Goal: Information Seeking & Learning: Learn about a topic

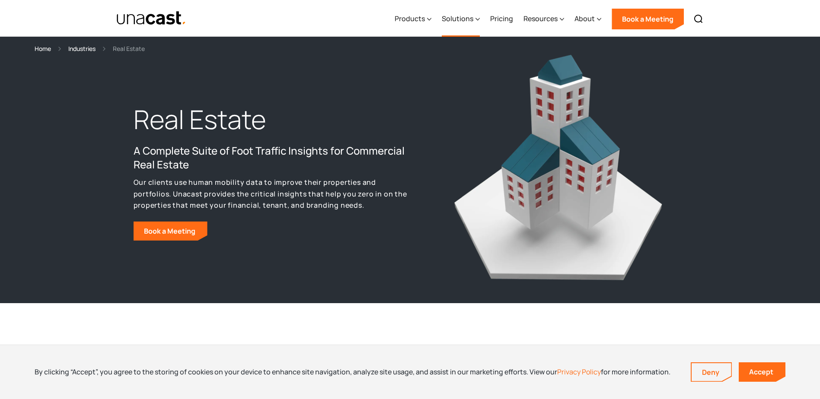
click at [476, 20] on div "Solutions" at bounding box center [461, 18] width 38 height 35
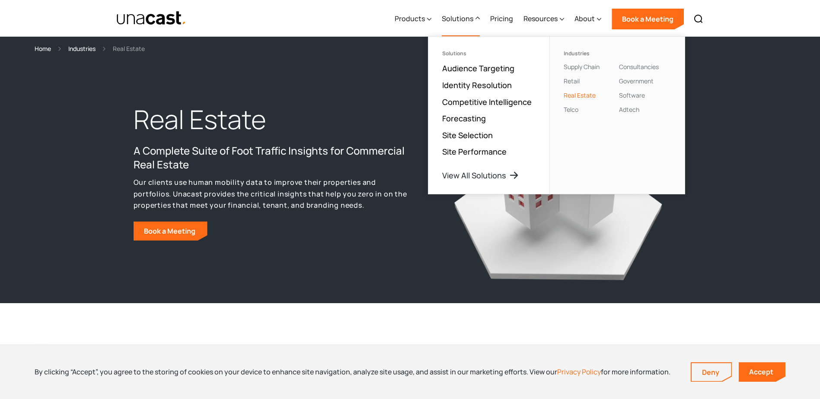
click at [586, 93] on link "Real Estate" at bounding box center [579, 95] width 32 height 8
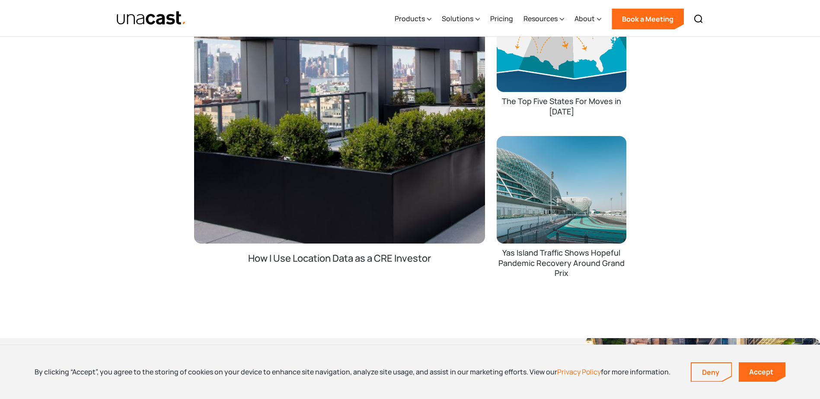
scroll to position [1598, 0]
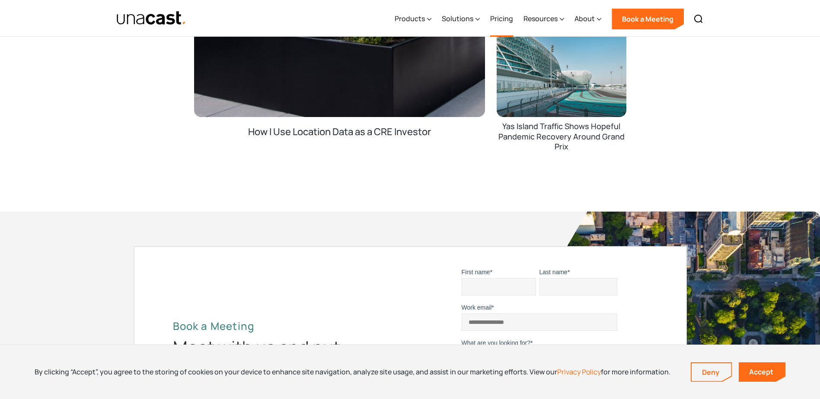
click at [506, 18] on link "Pricing" at bounding box center [501, 18] width 23 height 35
